Goal: Information Seeking & Learning: Check status

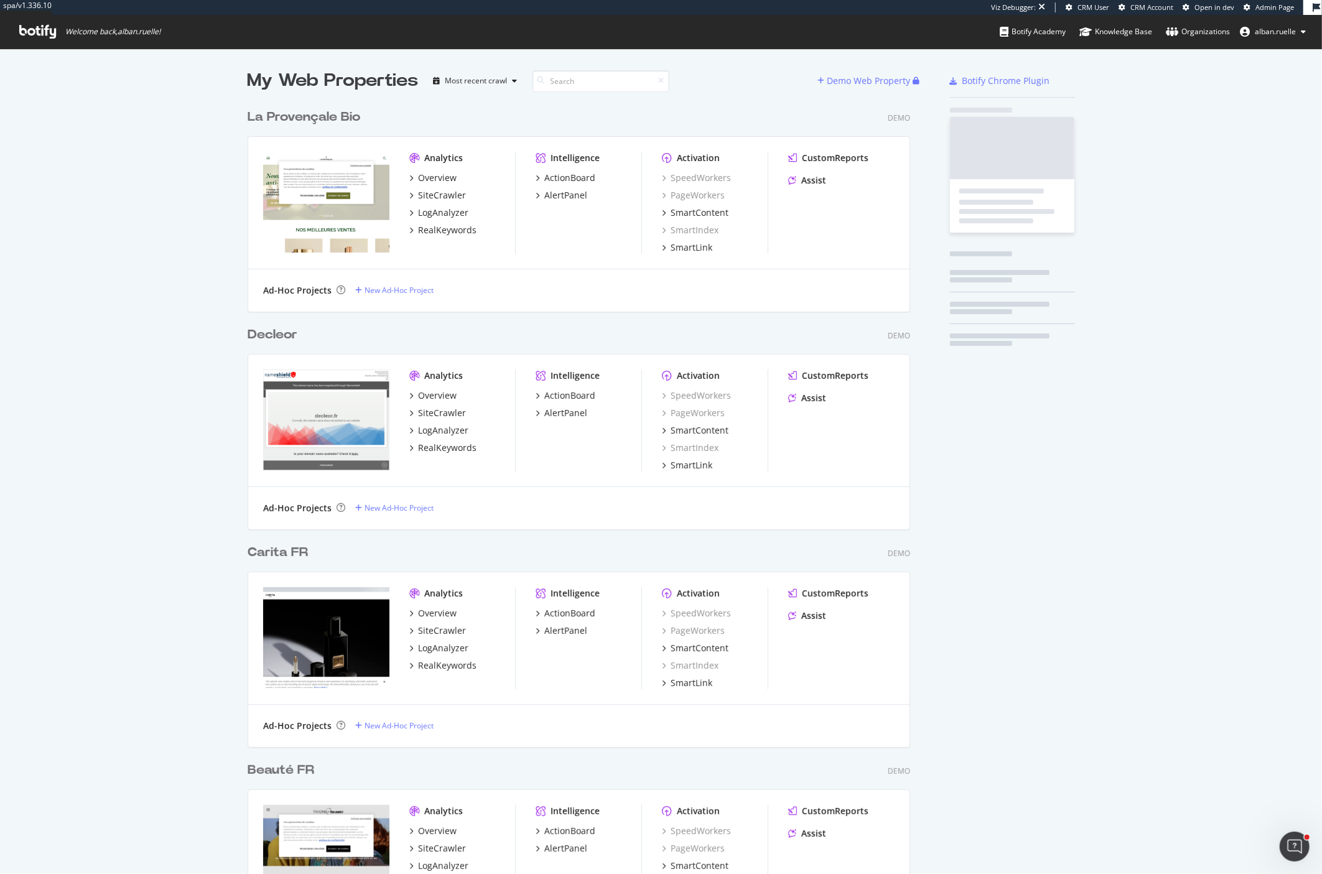
scroll to position [6065, 672]
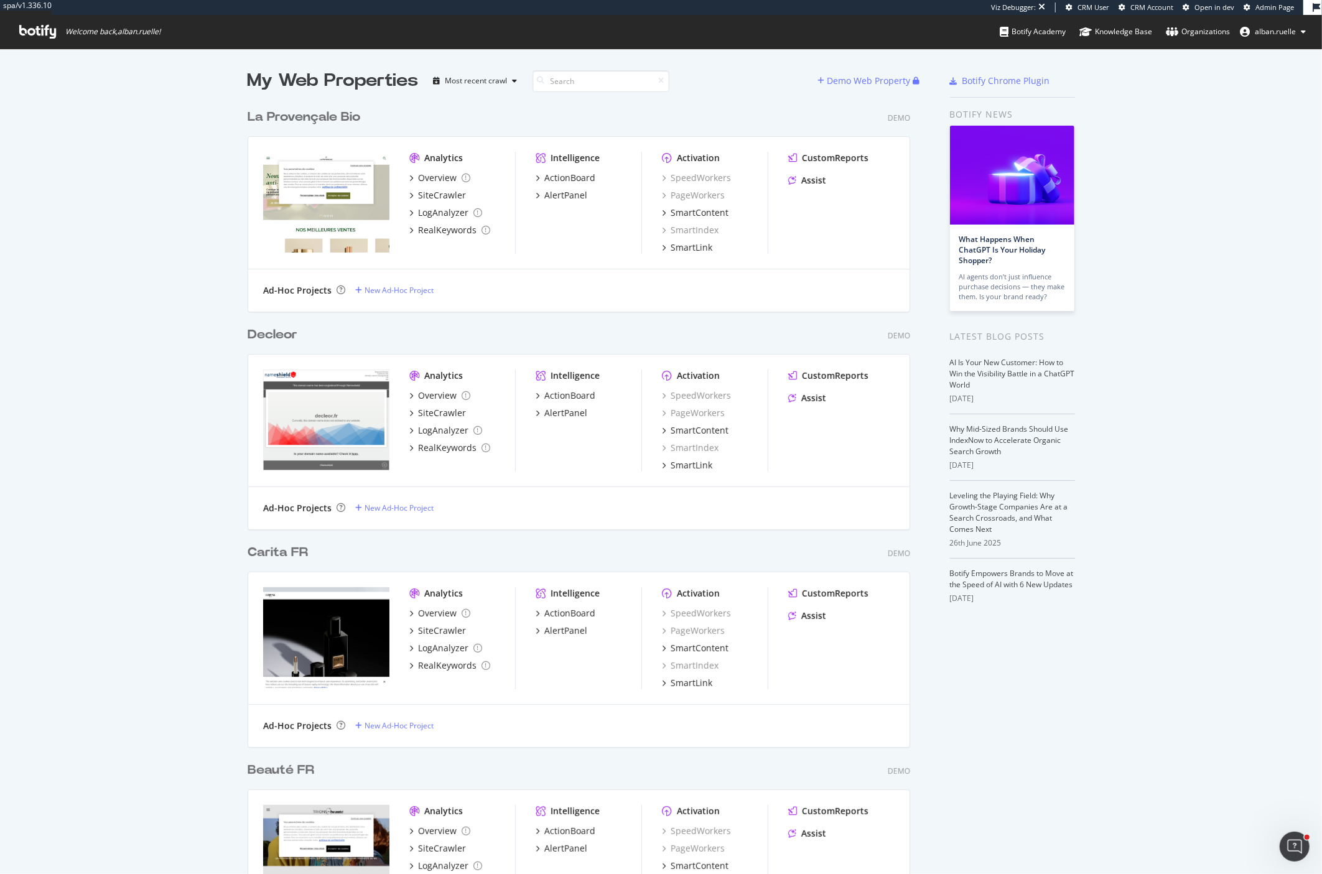
click at [1270, 6] on span "Admin Page" at bounding box center [1274, 6] width 39 height 9
click at [1273, 7] on span "Admin Page" at bounding box center [1274, 6] width 39 height 9
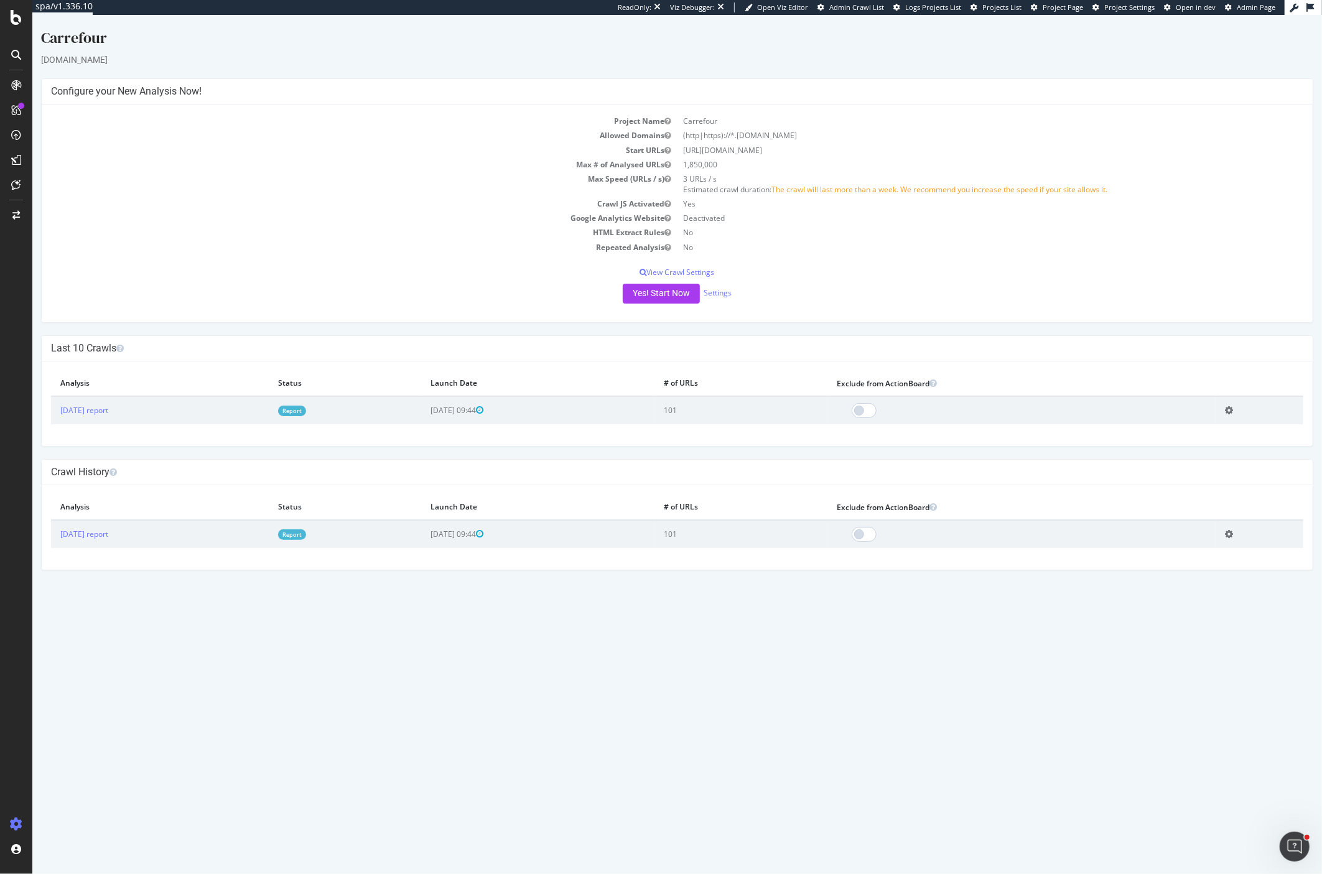
drag, startPoint x: 682, startPoint y: 141, endPoint x: 801, endPoint y: 141, distance: 119.4
click at [801, 141] on td "(http|https)://*.carrefour.fr" at bounding box center [990, 135] width 626 height 14
click at [113, 420] on td "2025 Jul. 9th report" at bounding box center [159, 410] width 218 height 28
click at [100, 413] on link "2025 Jul. 9th report" at bounding box center [84, 410] width 48 height 11
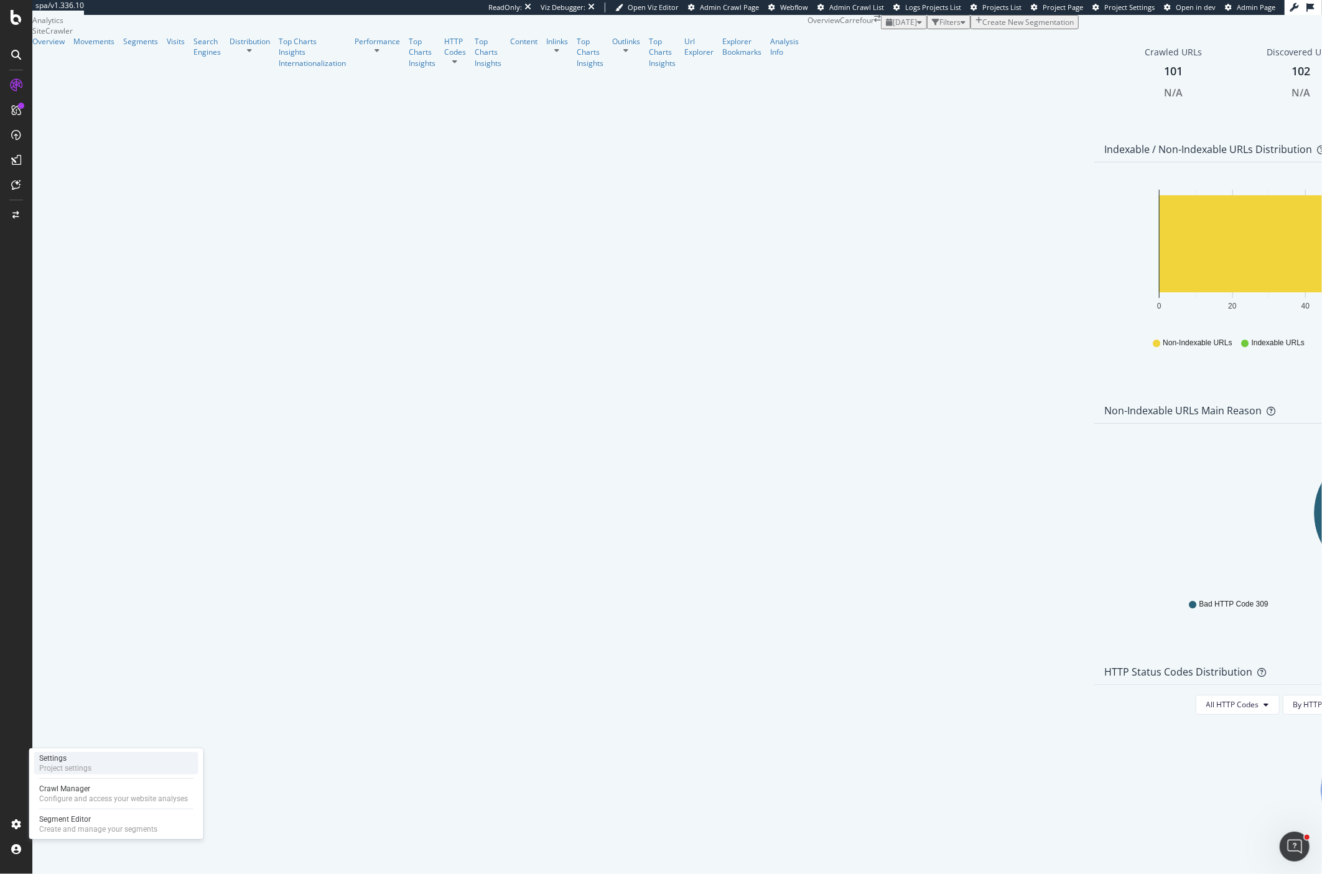
click at [77, 766] on div "Project settings" at bounding box center [65, 768] width 52 height 10
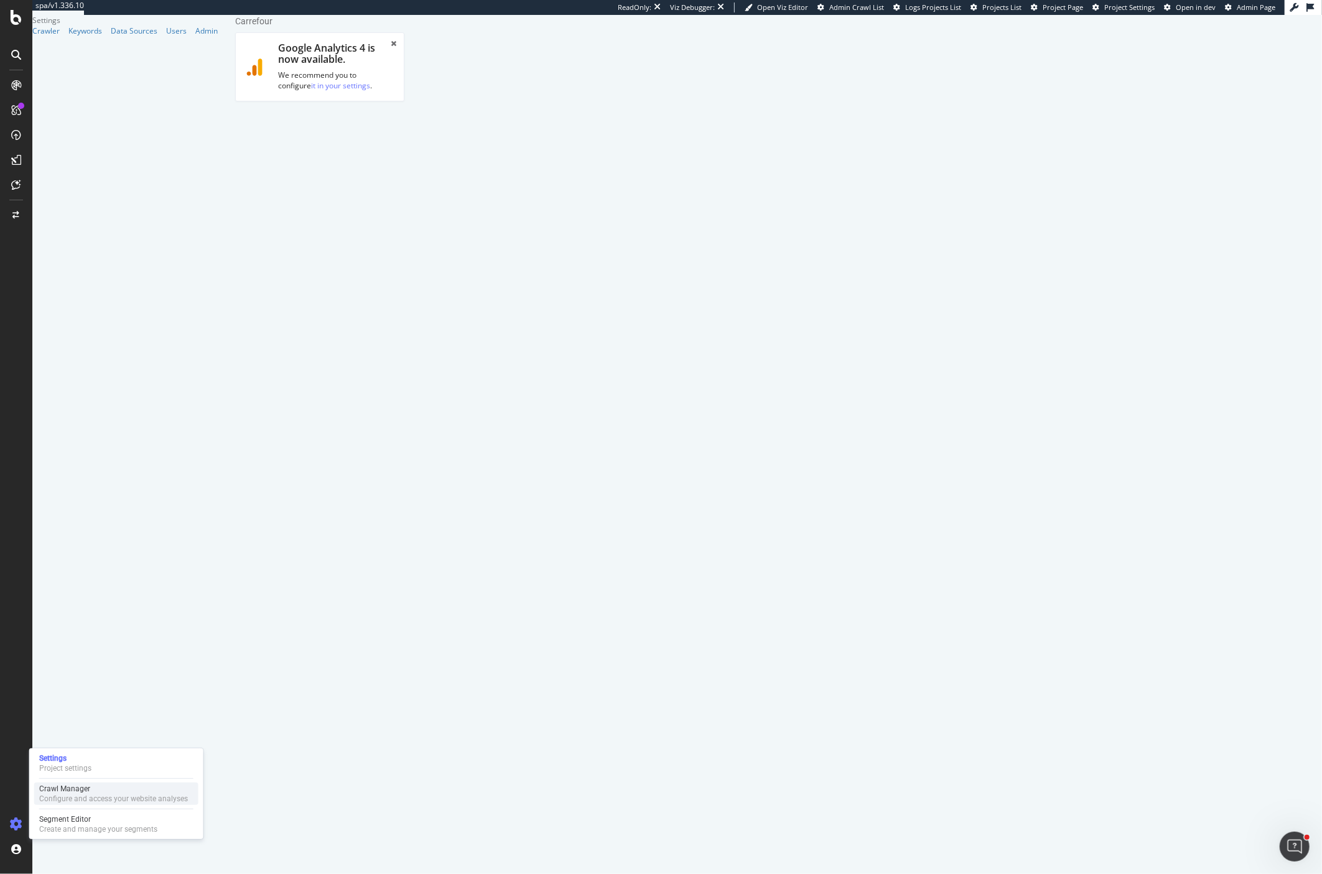
click at [59, 791] on div "Crawl Manager" at bounding box center [113, 789] width 149 height 10
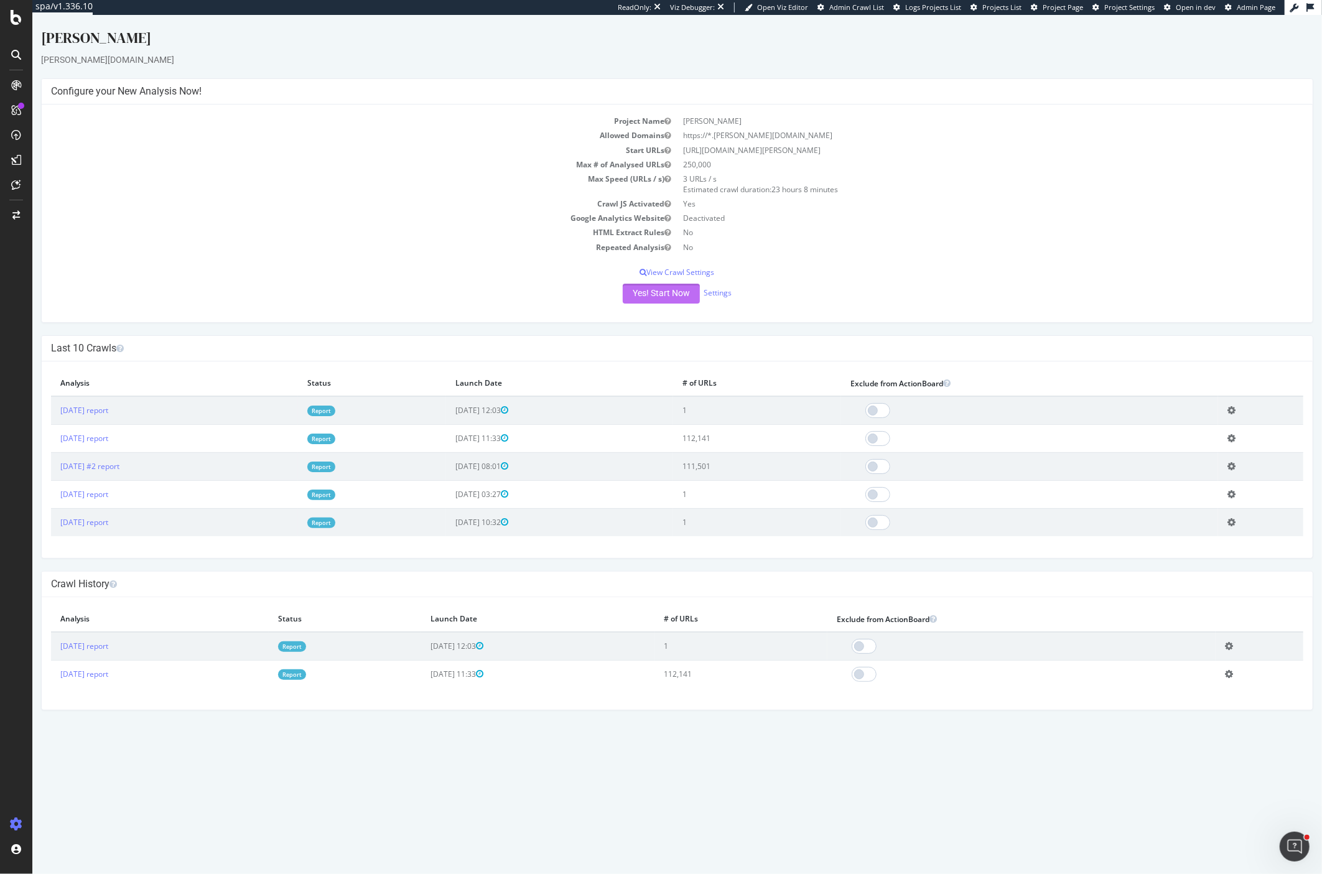
click at [659, 300] on button "Yes! Start Now" at bounding box center [660, 294] width 77 height 20
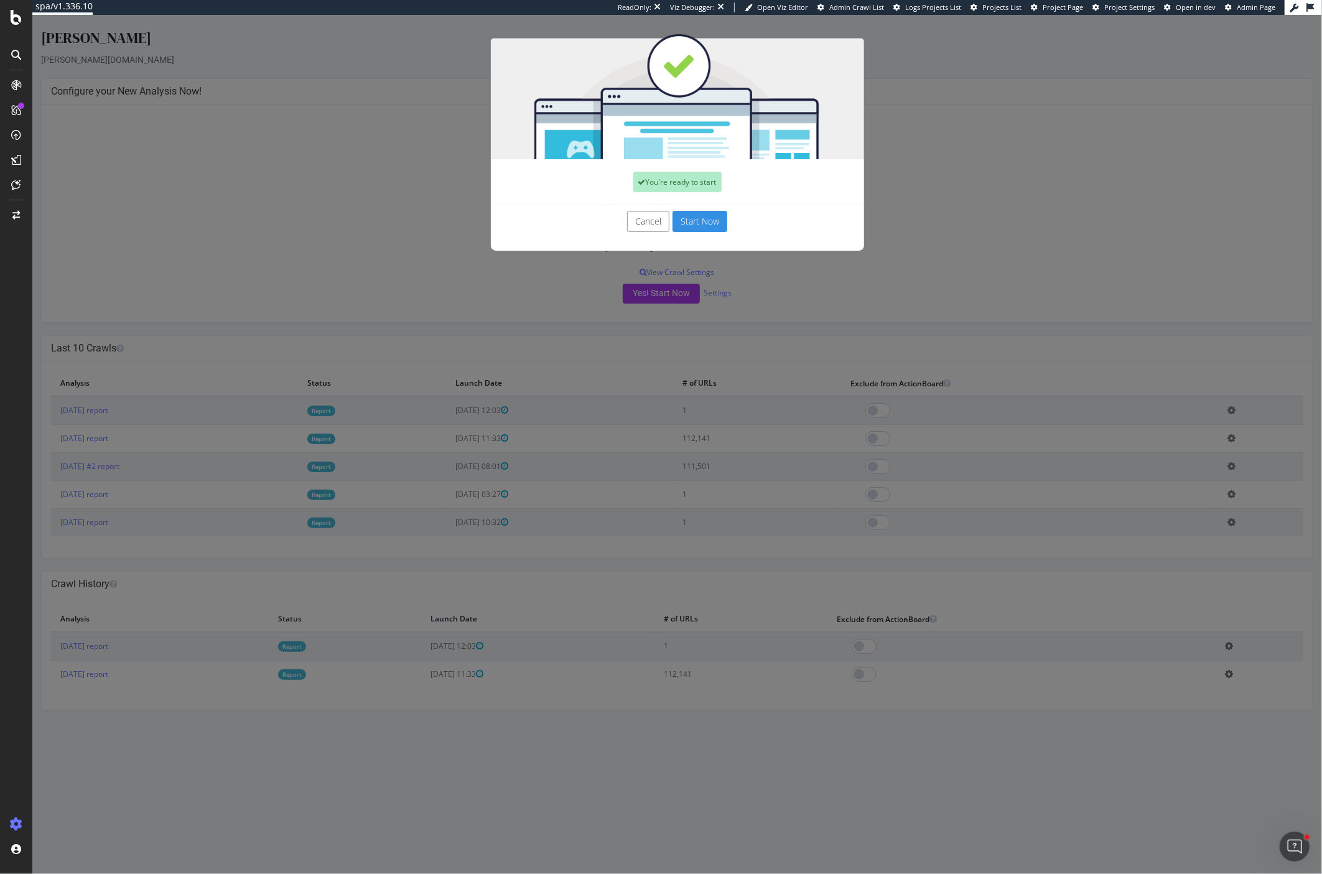
click at [701, 222] on button "Start Now" at bounding box center [699, 221] width 55 height 21
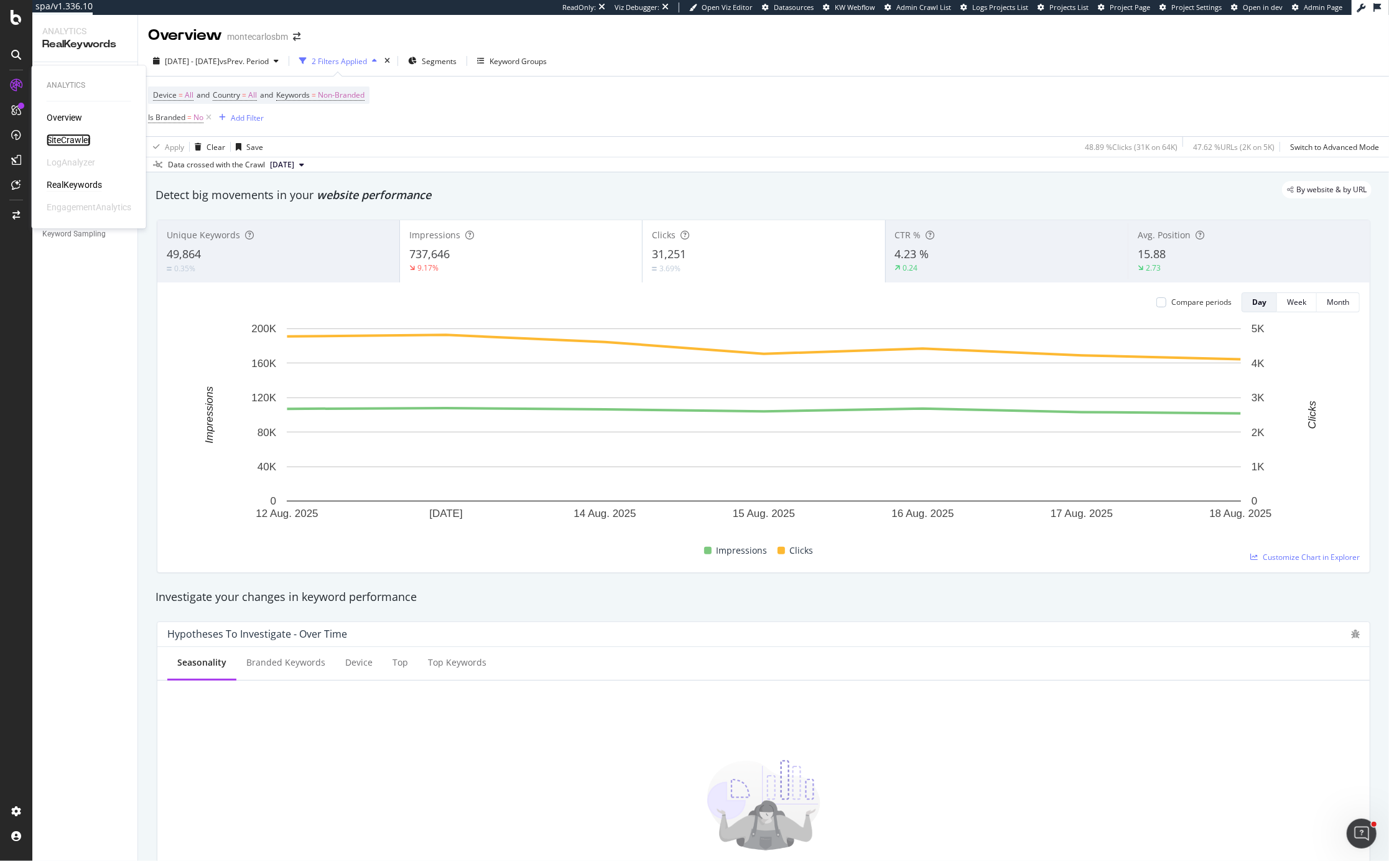
click at [60, 137] on div "SiteCrawler" at bounding box center [69, 140] width 44 height 12
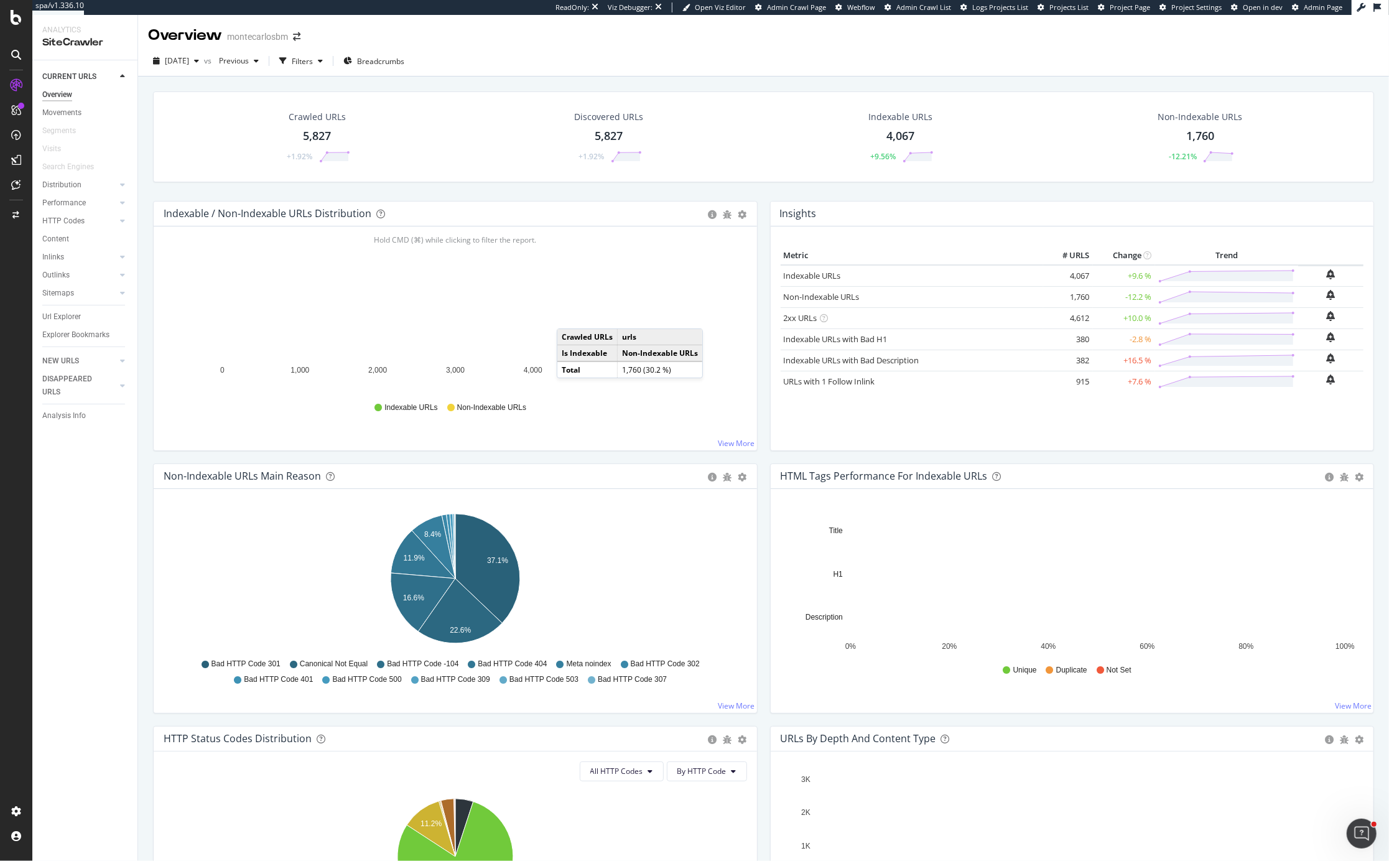
scroll to position [13, 0]
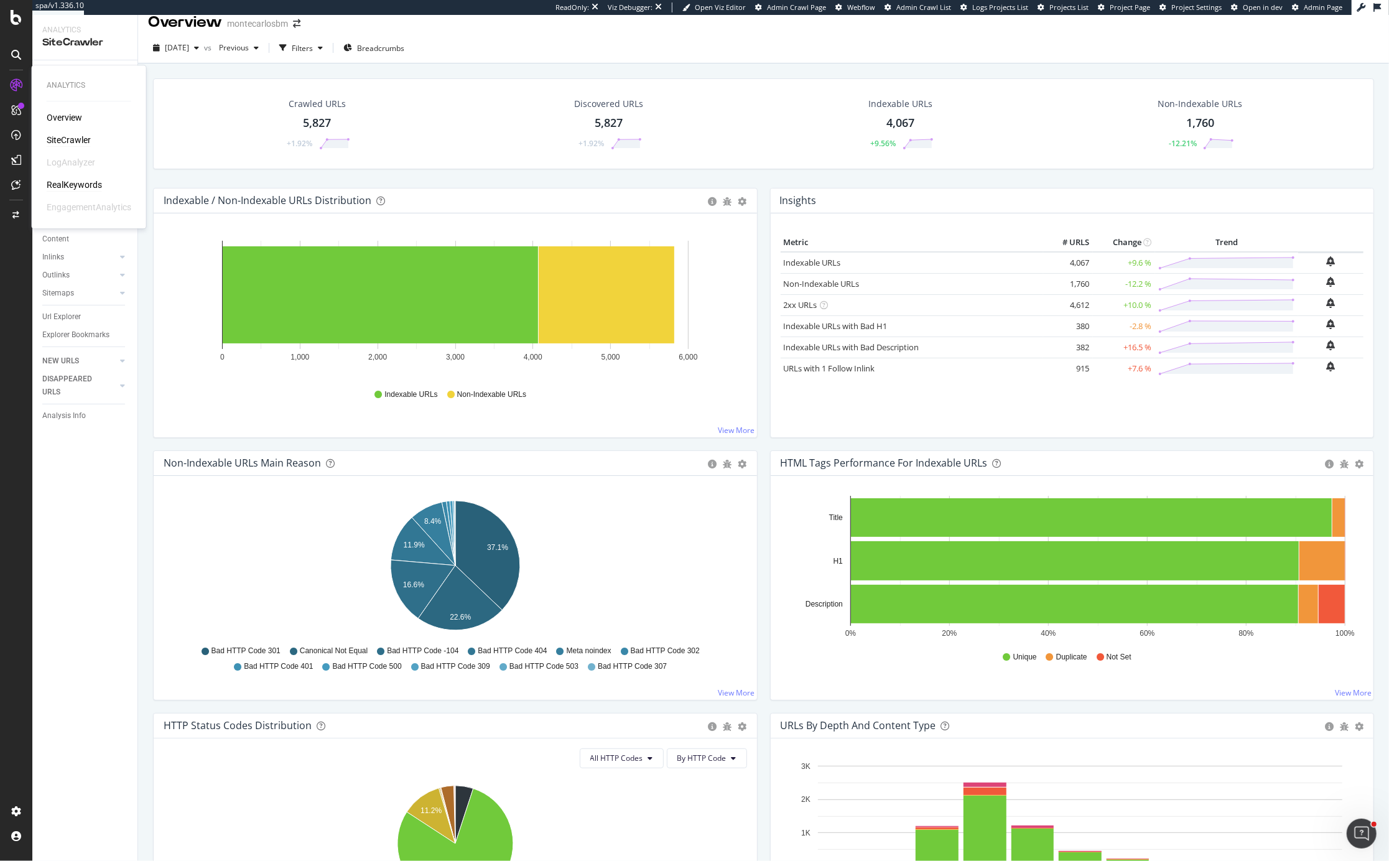
click at [81, 184] on div "RealKeywords" at bounding box center [74, 185] width 55 height 12
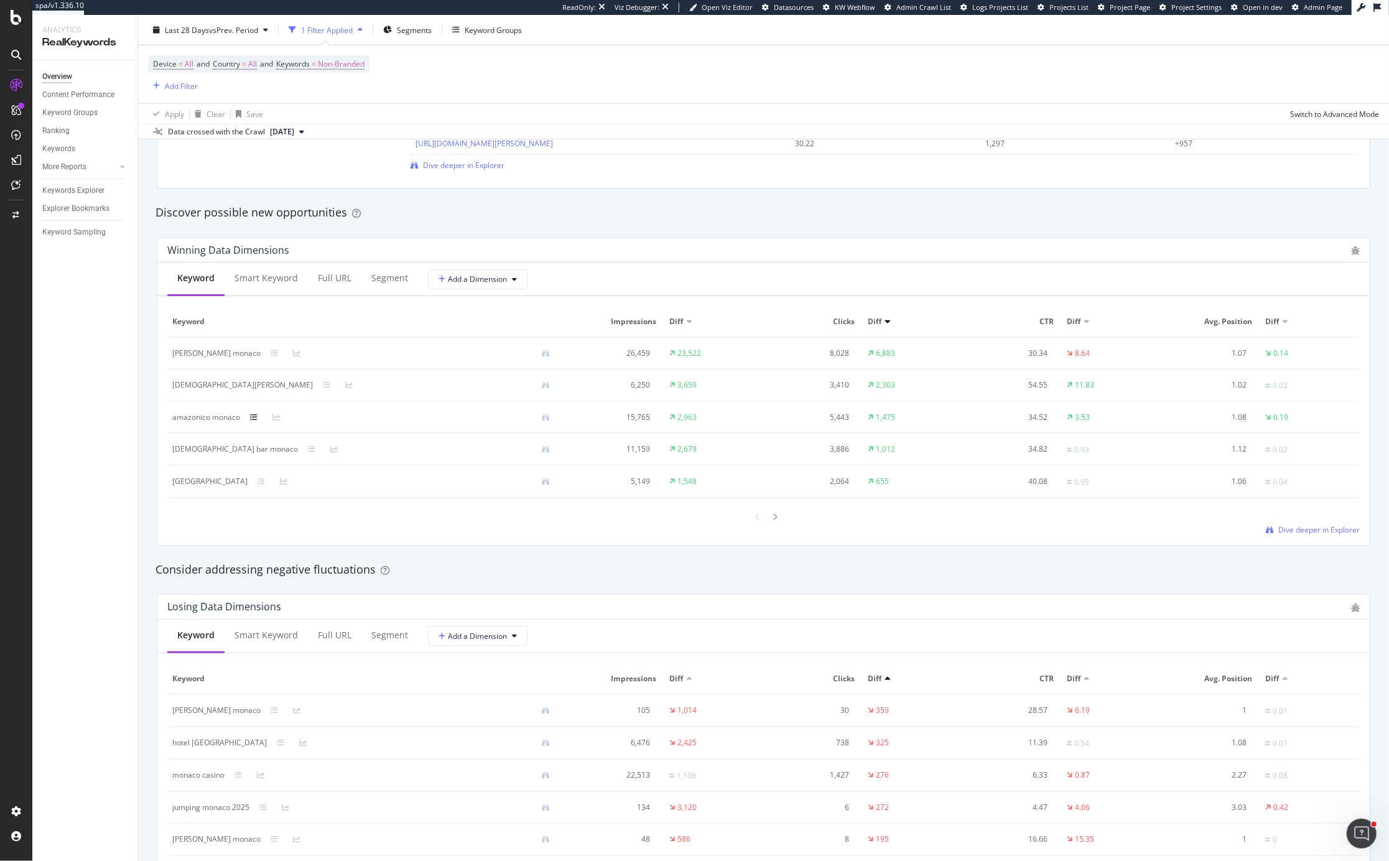
scroll to position [1015, 0]
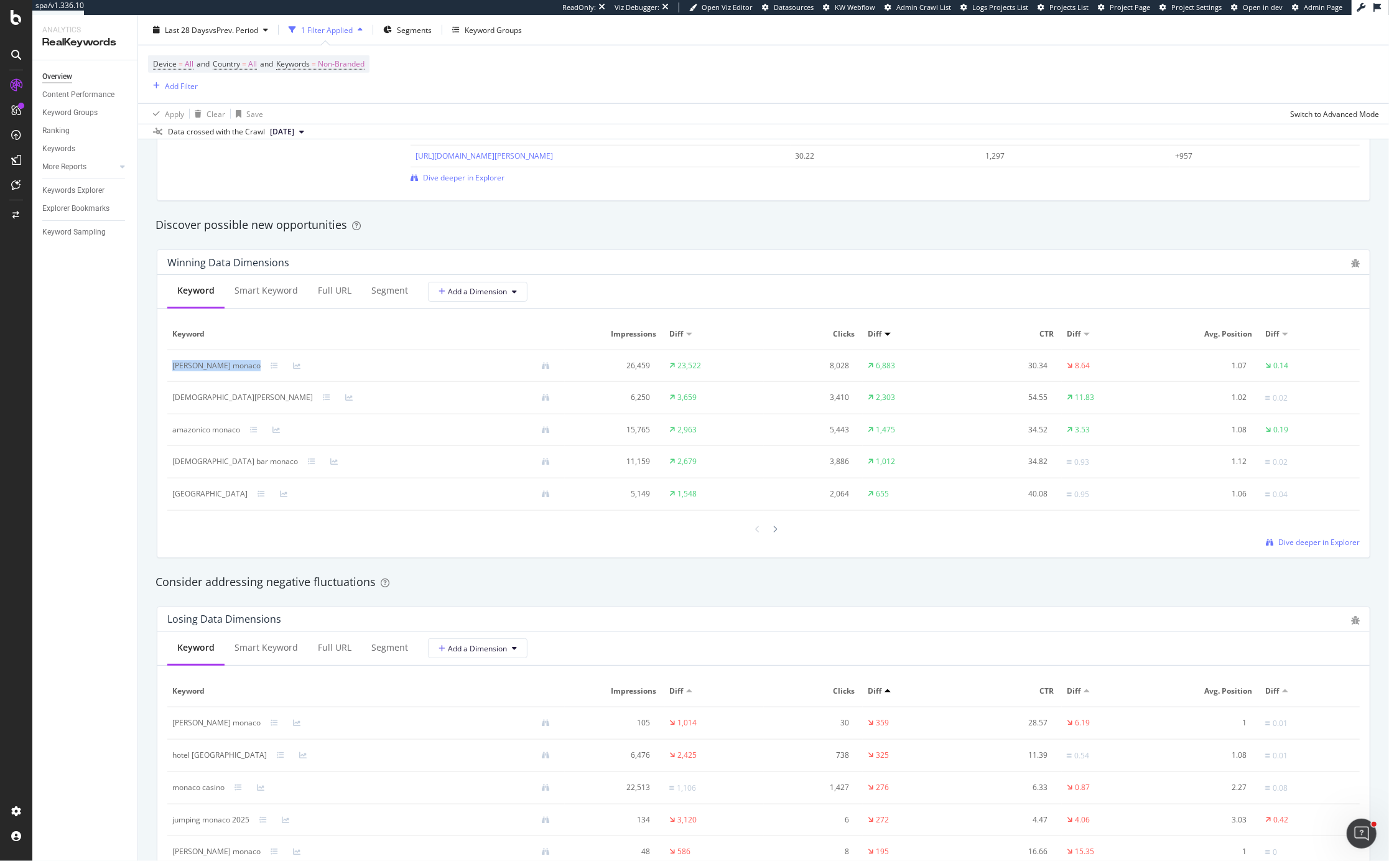
drag, startPoint x: 246, startPoint y: 370, endPoint x: 173, endPoint y: 370, distance: 73.4
click at [173, 370] on div "cedric grolet monaco" at bounding box center [366, 365] width 388 height 11
click at [271, 370] on icon at bounding box center [274, 365] width 7 height 7
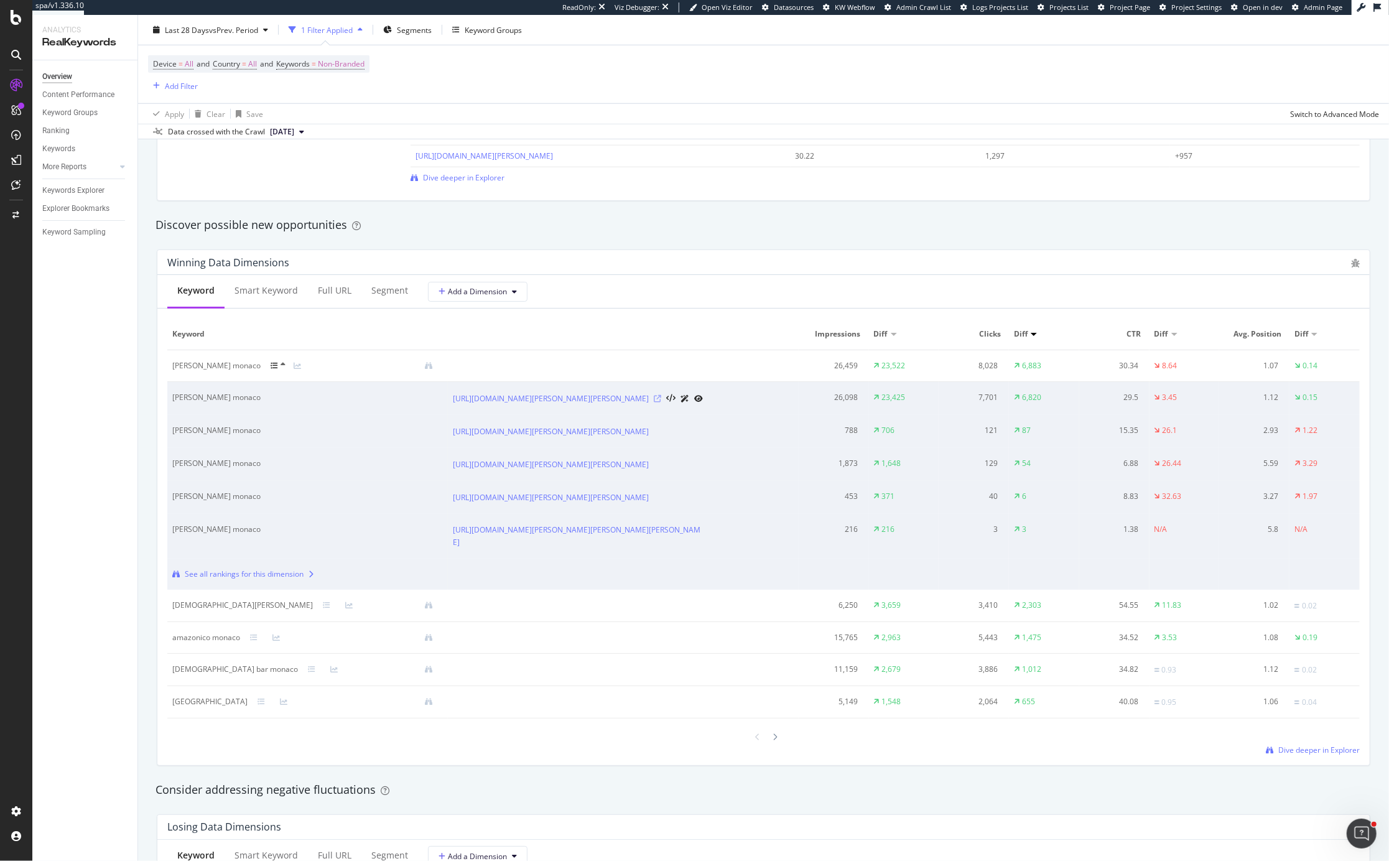
click at [661, 402] on icon at bounding box center [657, 398] width 7 height 7
click at [78, 138] on div "SiteCrawler" at bounding box center [69, 140] width 44 height 12
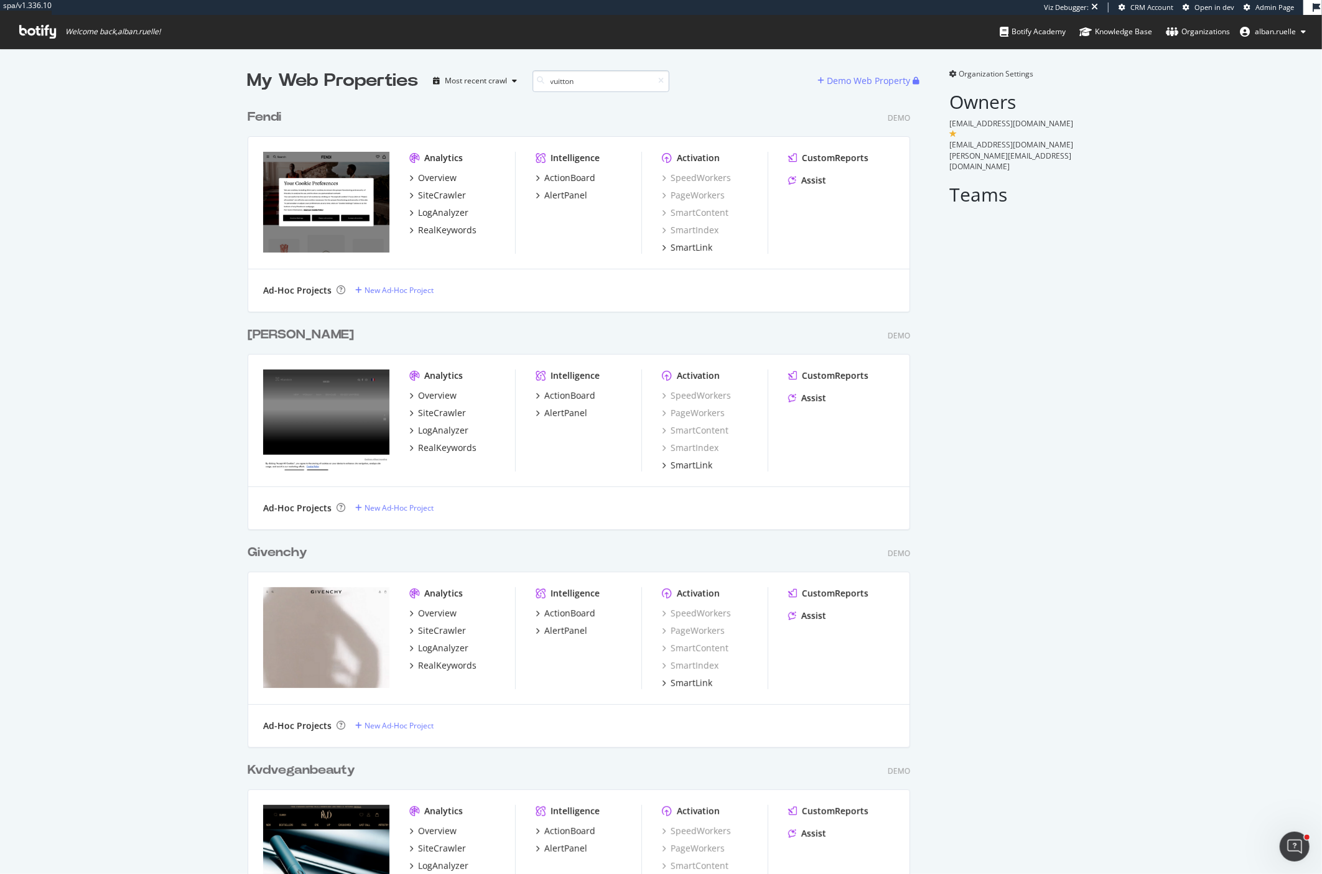
type input "vuitton"
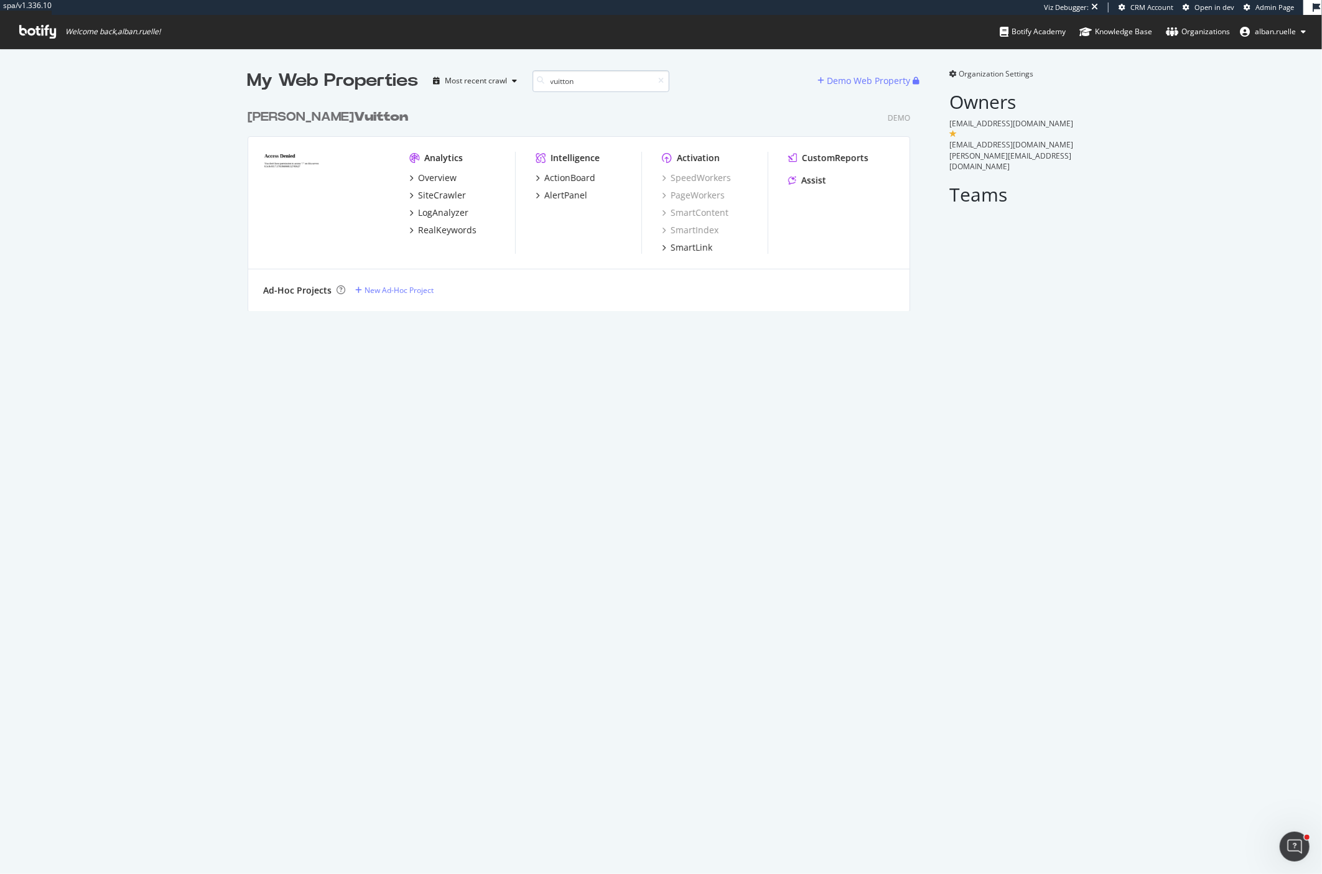
scroll to position [217, 672]
click at [448, 194] on div "SiteCrawler" at bounding box center [442, 195] width 48 height 12
